Goal: Communication & Community: Answer question/provide support

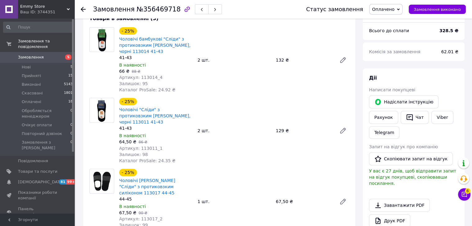
scroll to position [186, 0]
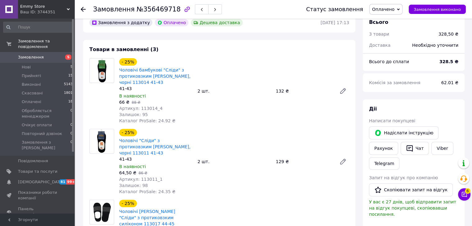
click at [467, 194] on button "Чат з покупцем 6" at bounding box center [464, 195] width 12 height 12
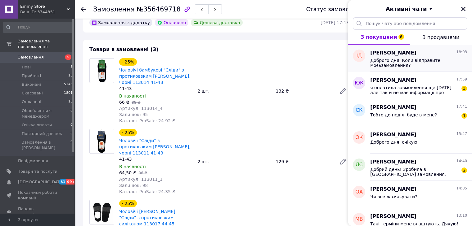
click at [413, 61] on span "Доброго дня. Коли відправите моєьзамовлення?" at bounding box center [414, 63] width 88 height 10
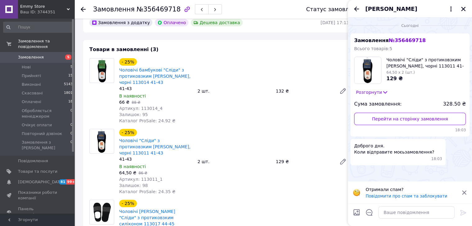
click at [431, 219] on div at bounding box center [416, 212] width 81 height 17
click at [465, 188] on div "Отримали спам? Повідомити про спам та заблокувати" at bounding box center [410, 193] width 124 height 22
click at [447, 210] on textarea at bounding box center [416, 213] width 76 height 12
type textarea "Доброго дня"
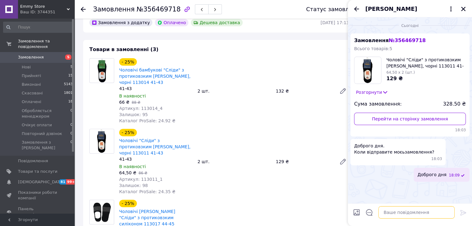
paste textarea "Доброго дня! Ви зробили замовлення 354619668 на сайті розетка на Амбулаторна ка…"
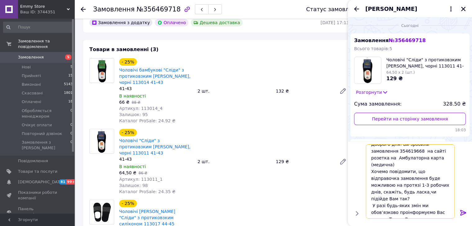
scroll to position [0, 0]
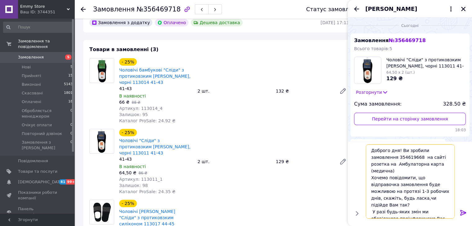
drag, startPoint x: 410, startPoint y: 153, endPoint x: 357, endPoint y: 143, distance: 53.6
click at [357, 143] on div "Доброго дня! Ви зробили замовлення 354619668 на сайті розетка на Амбулаторна ка…" at bounding box center [409, 181] width 119 height 79
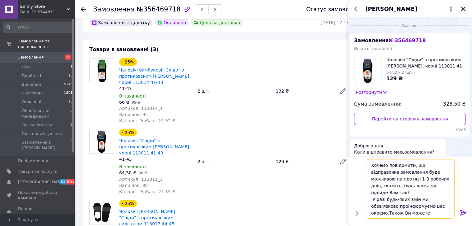
type textarea "Хочемо повідомити, що відправочка замовлення буде можливою на протязі 1-3 робоч…"
click at [466, 213] on icon at bounding box center [462, 212] width 7 height 7
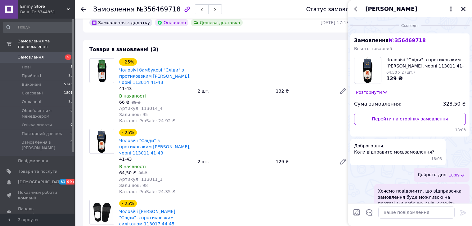
scroll to position [40, 0]
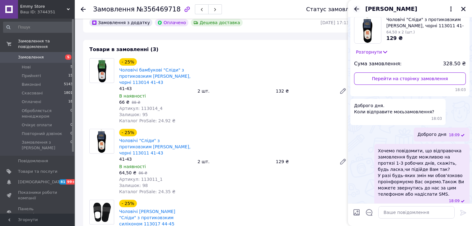
click at [357, 8] on icon "Назад" at bounding box center [356, 8] width 7 height 7
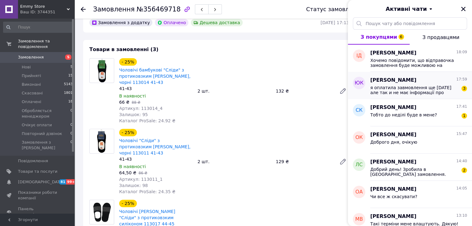
click at [419, 84] on div "я оплатила завмовлення ще 6 серпня але так и не має інформації про підтвердженн…" at bounding box center [418, 89] width 97 height 11
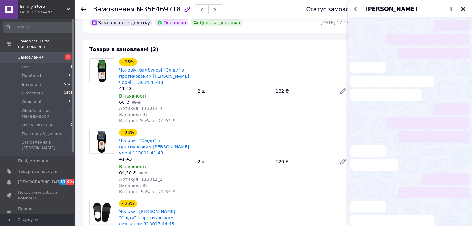
scroll to position [21, 0]
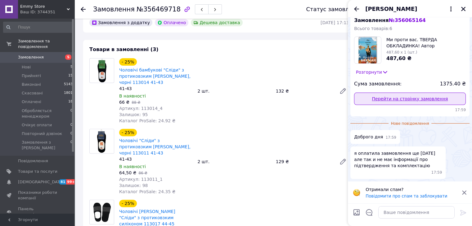
click at [399, 98] on link "Перейти на сторінку замовлення" at bounding box center [410, 99] width 112 height 12
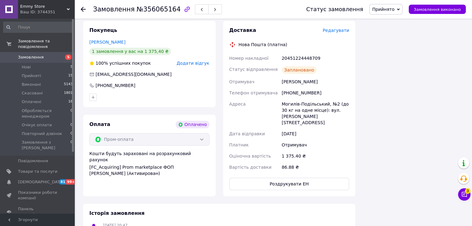
scroll to position [620, 0]
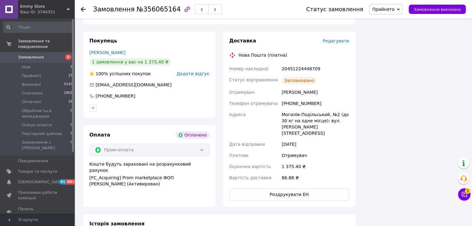
click at [304, 63] on div "20451224448709" at bounding box center [315, 68] width 70 height 11
copy div "20451224448709"
click at [463, 193] on icon at bounding box center [464, 195] width 6 height 6
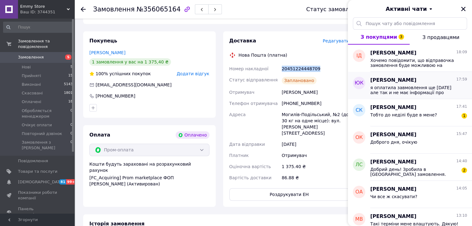
click at [399, 87] on span "я оплатила завмовлення ще 6 серпня але так и не має інформації про підтвердженн…" at bounding box center [414, 90] width 88 height 10
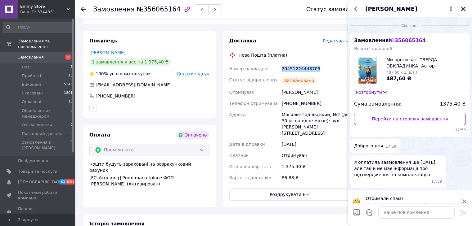
scroll to position [10, 0]
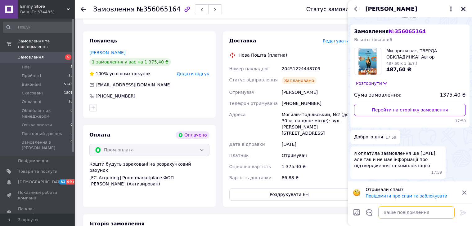
click at [427, 213] on textarea at bounding box center [416, 213] width 76 height 12
type textarea "Доброго дня"
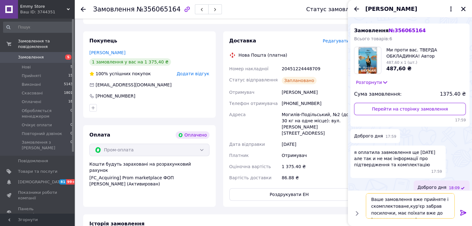
type textarea "Ваше замовлення вже прийняте і скомплектоване,кур'єр забрав посилочки, має поїх…"
click at [469, 213] on div at bounding box center [463, 214] width 12 height 15
click at [464, 214] on icon at bounding box center [463, 213] width 6 height 6
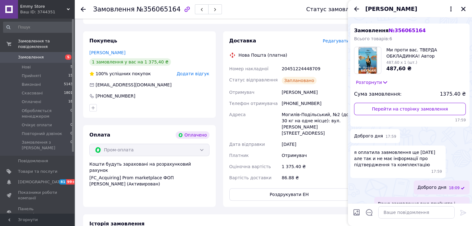
scroll to position [38, 0]
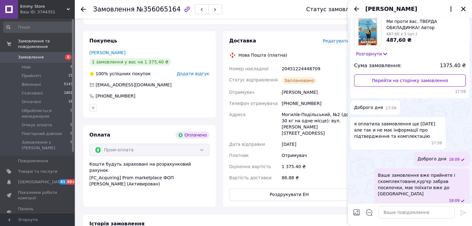
click at [358, 6] on icon "Назад" at bounding box center [356, 8] width 7 height 7
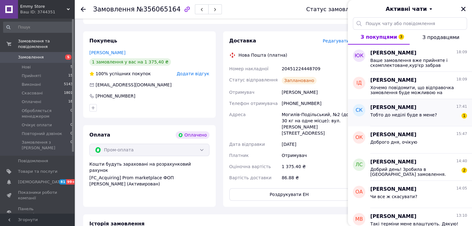
click at [435, 114] on div "Тобто до неділі буде в мене? 1" at bounding box center [418, 116] width 97 height 10
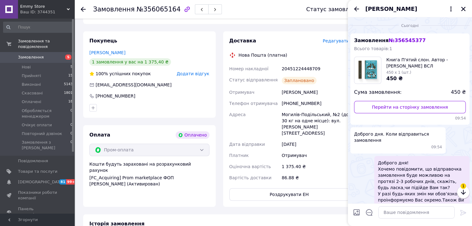
scroll to position [52, 0]
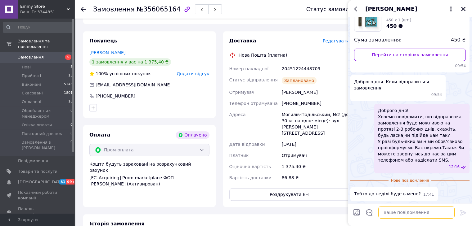
click at [413, 215] on textarea at bounding box center [416, 213] width 76 height 12
type textarea "Так, до неділі вже надійде до Вас"
click at [465, 213] on icon at bounding box center [463, 213] width 6 height 6
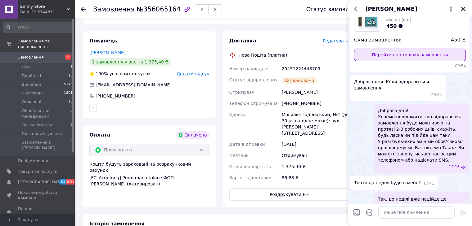
scroll to position [58, 0]
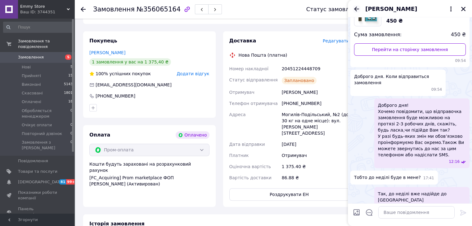
click at [357, 10] on icon "Назад" at bounding box center [356, 8] width 7 height 7
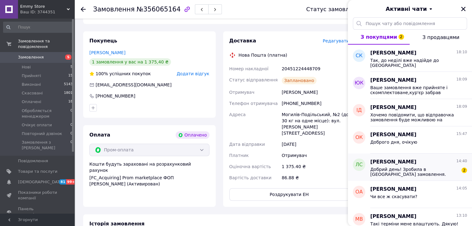
click at [424, 168] on span "Добрий день! Зробила в Вас замовлення. Підкажіть, будь ласка, коли планується в…" at bounding box center [414, 172] width 88 height 10
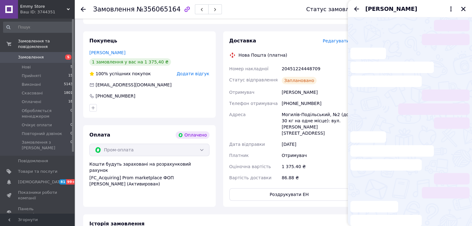
scroll to position [5, 0]
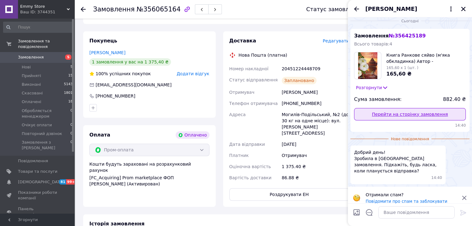
click at [403, 111] on link "Перейти на сторінку замовлення" at bounding box center [410, 114] width 112 height 12
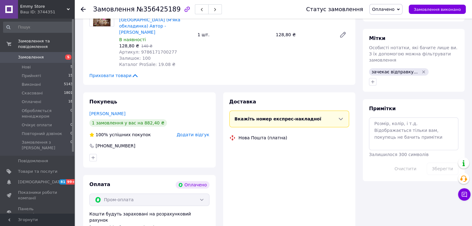
scroll to position [412, 0]
